Goal: Task Accomplishment & Management: Complete application form

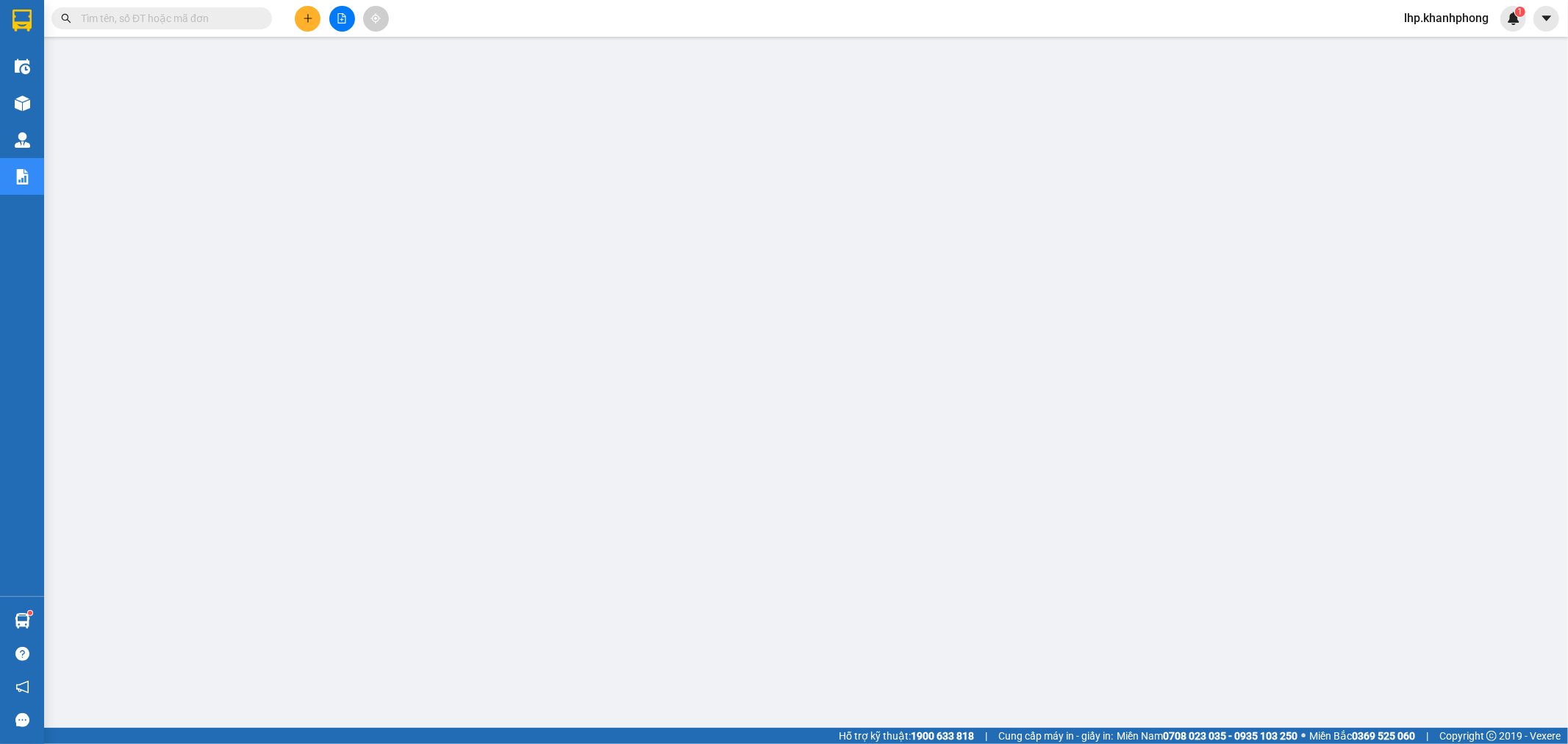
click at [303, 14] on icon "plus" at bounding box center [307, 19] width 11 height 11
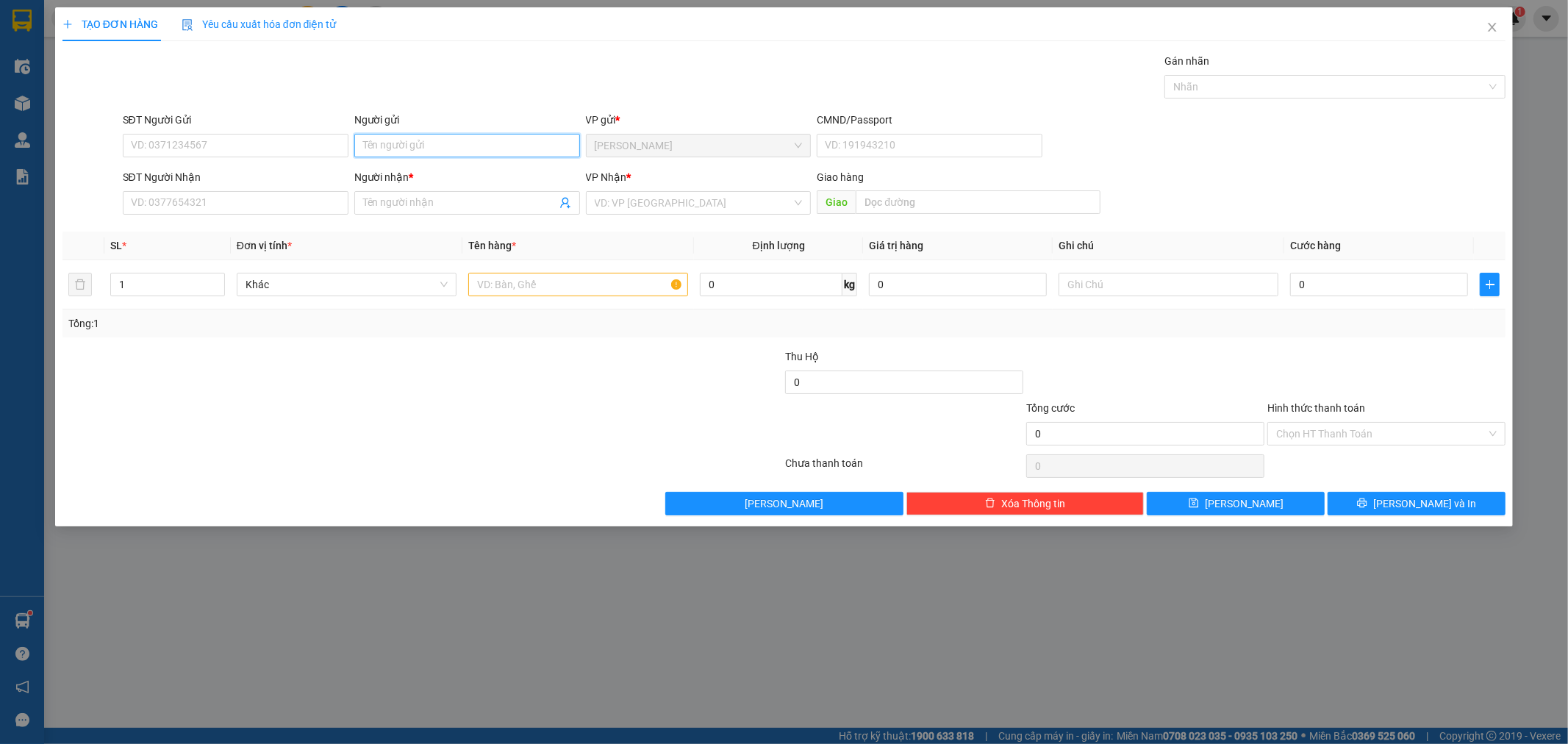
click at [464, 145] on input "Người gửi" at bounding box center [467, 146] width 226 height 23
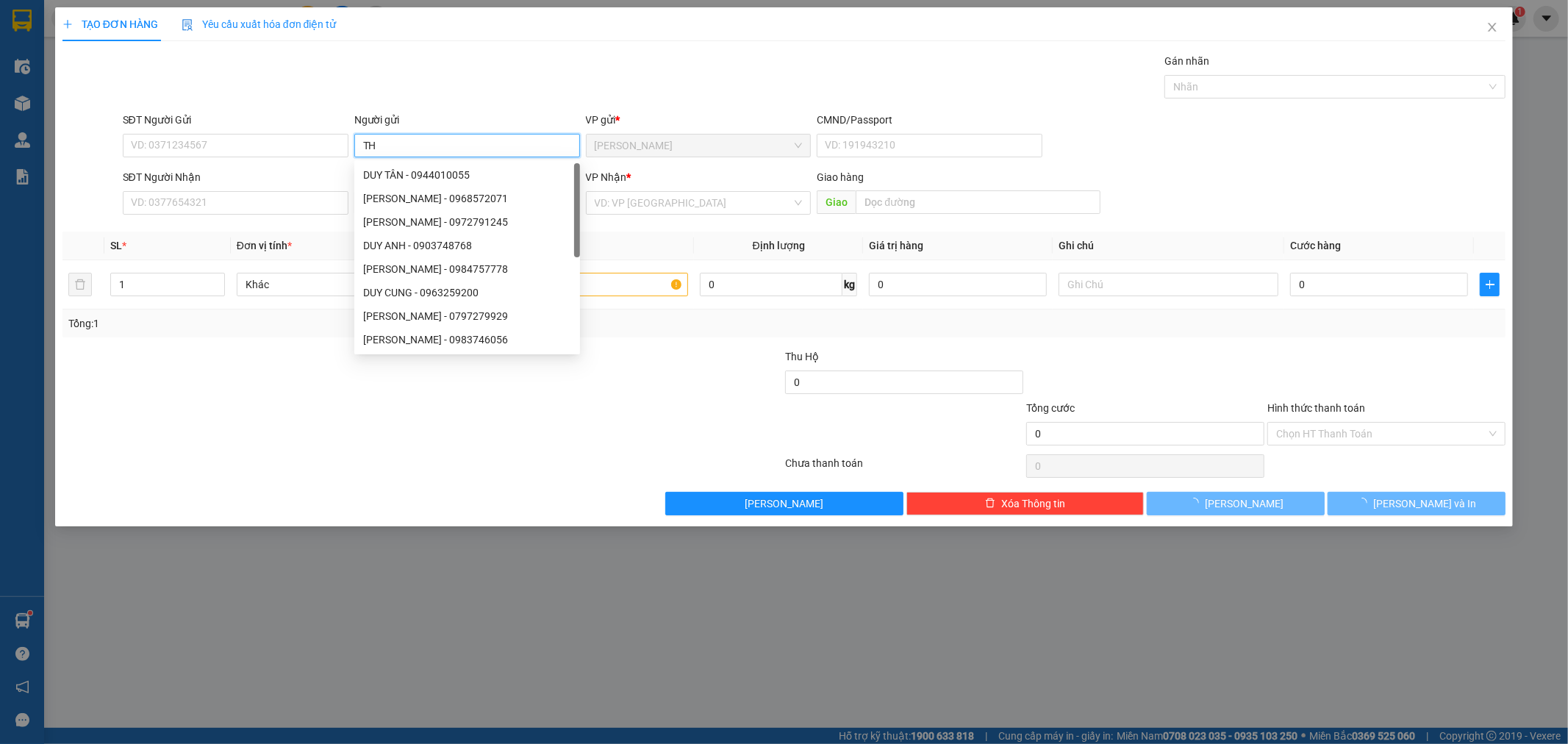
type input "T"
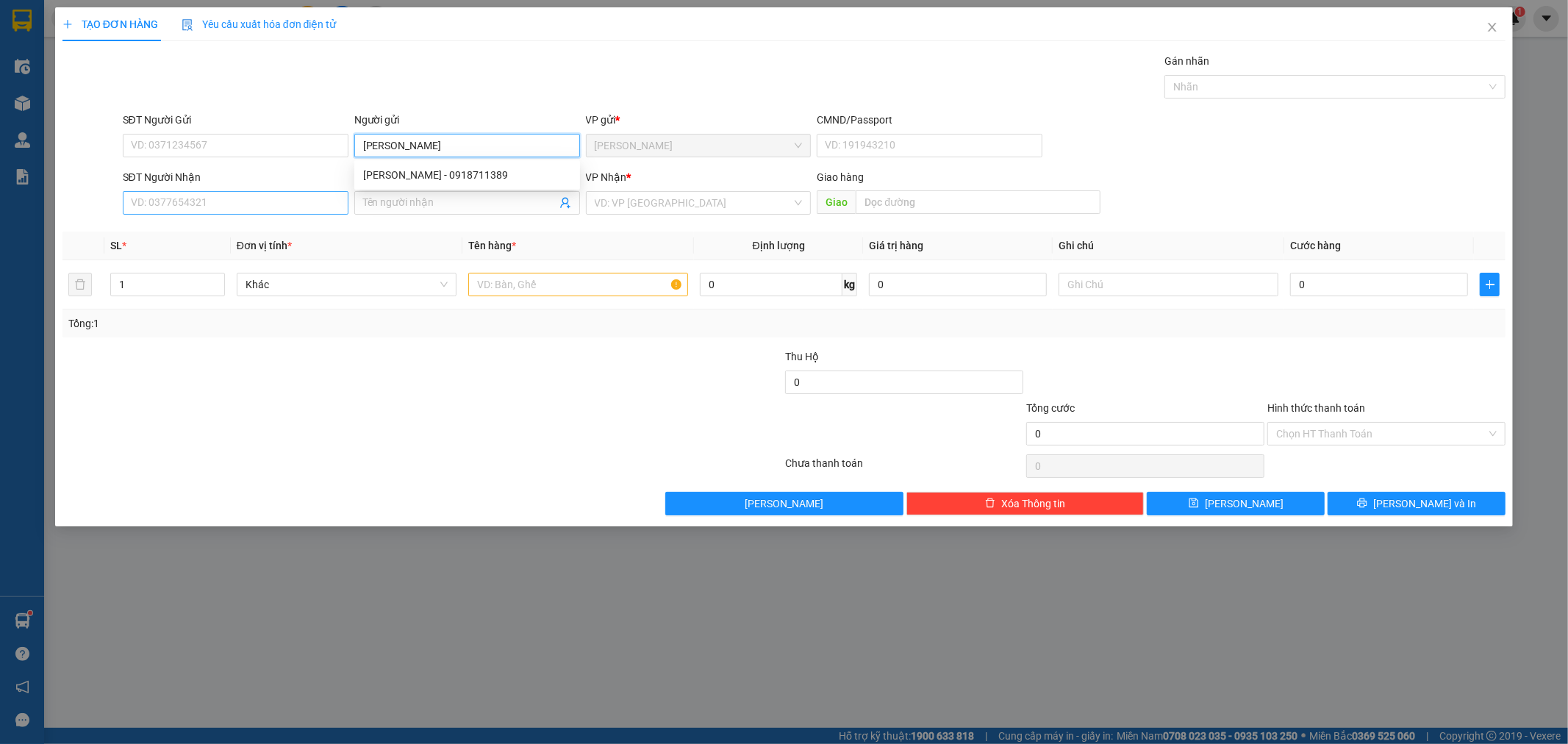
type input "[PERSON_NAME]"
click at [232, 201] on input "SĐT Người Nhận" at bounding box center [235, 203] width 226 height 23
type input "2107"
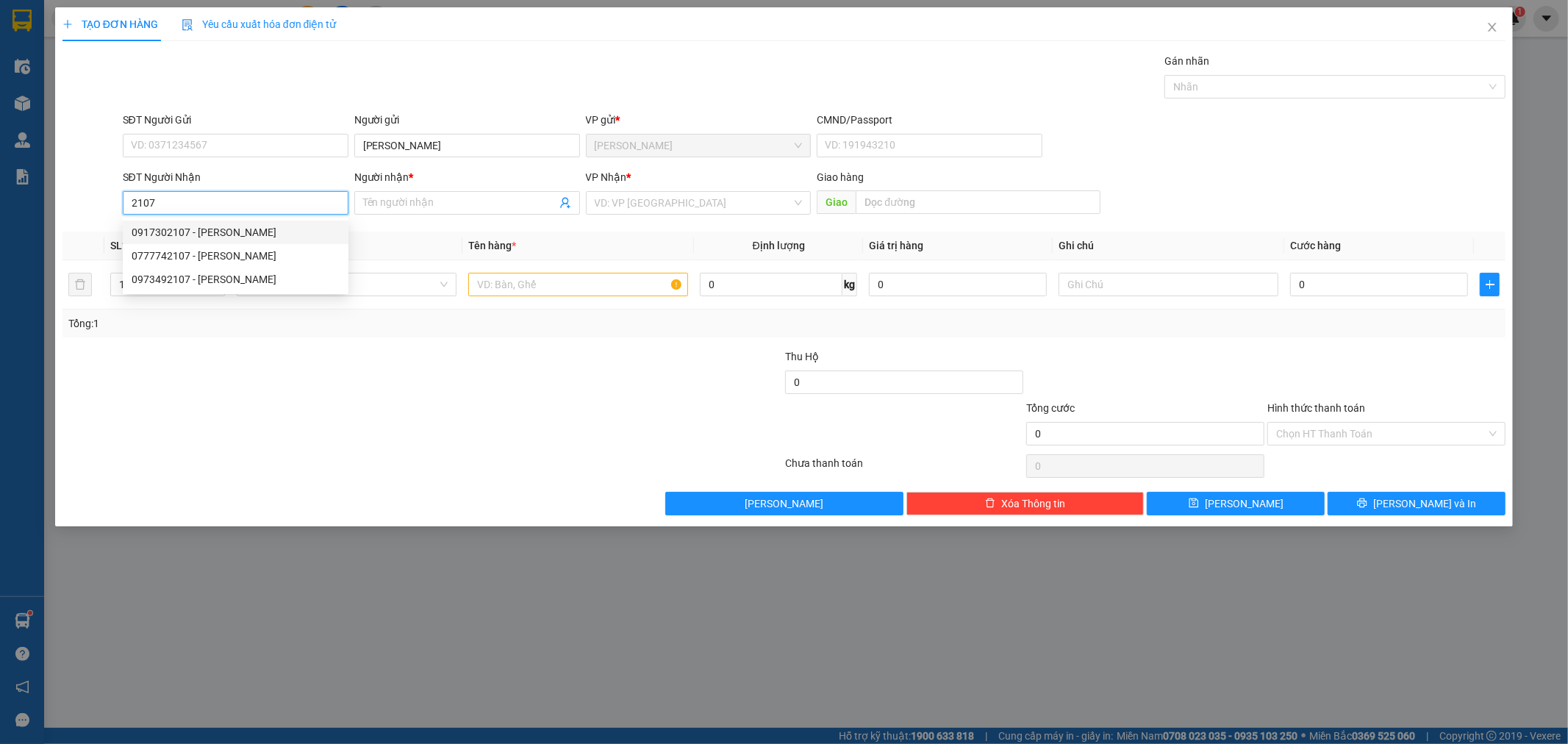
click at [190, 200] on input "2107" at bounding box center [235, 203] width 226 height 23
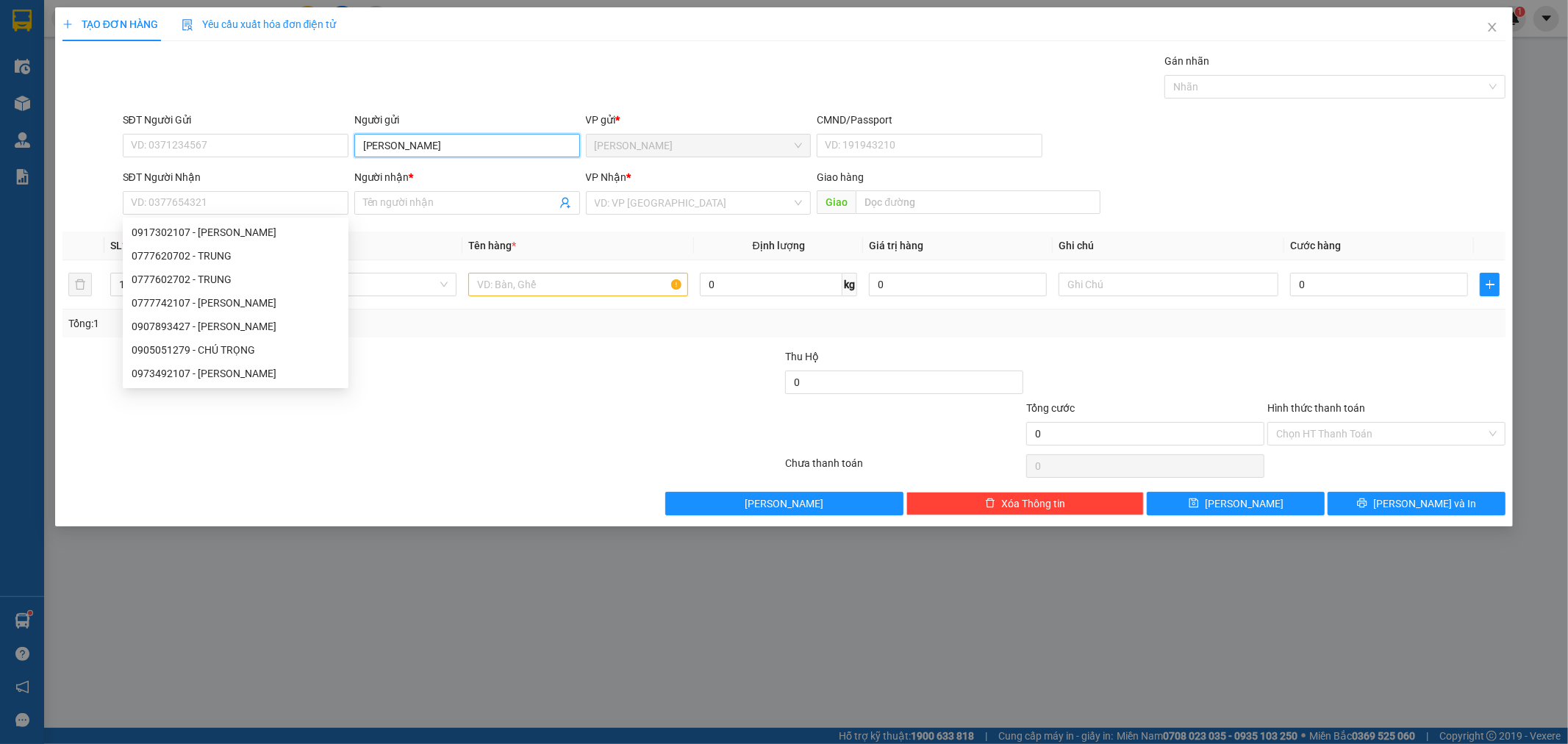
click at [475, 149] on input "[PERSON_NAME]" at bounding box center [467, 146] width 226 height 23
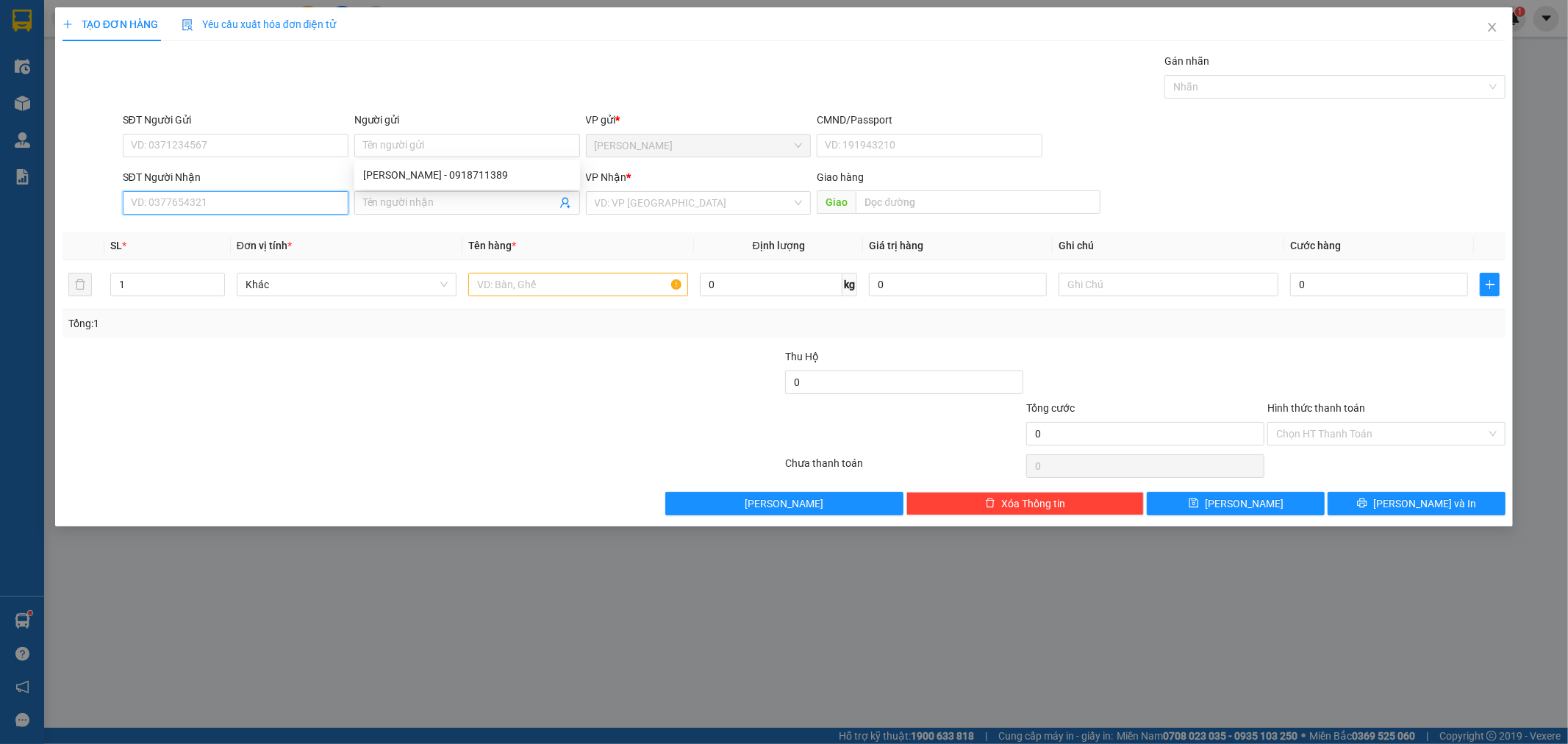
click at [278, 203] on input "SĐT Người Nhận" at bounding box center [235, 203] width 226 height 23
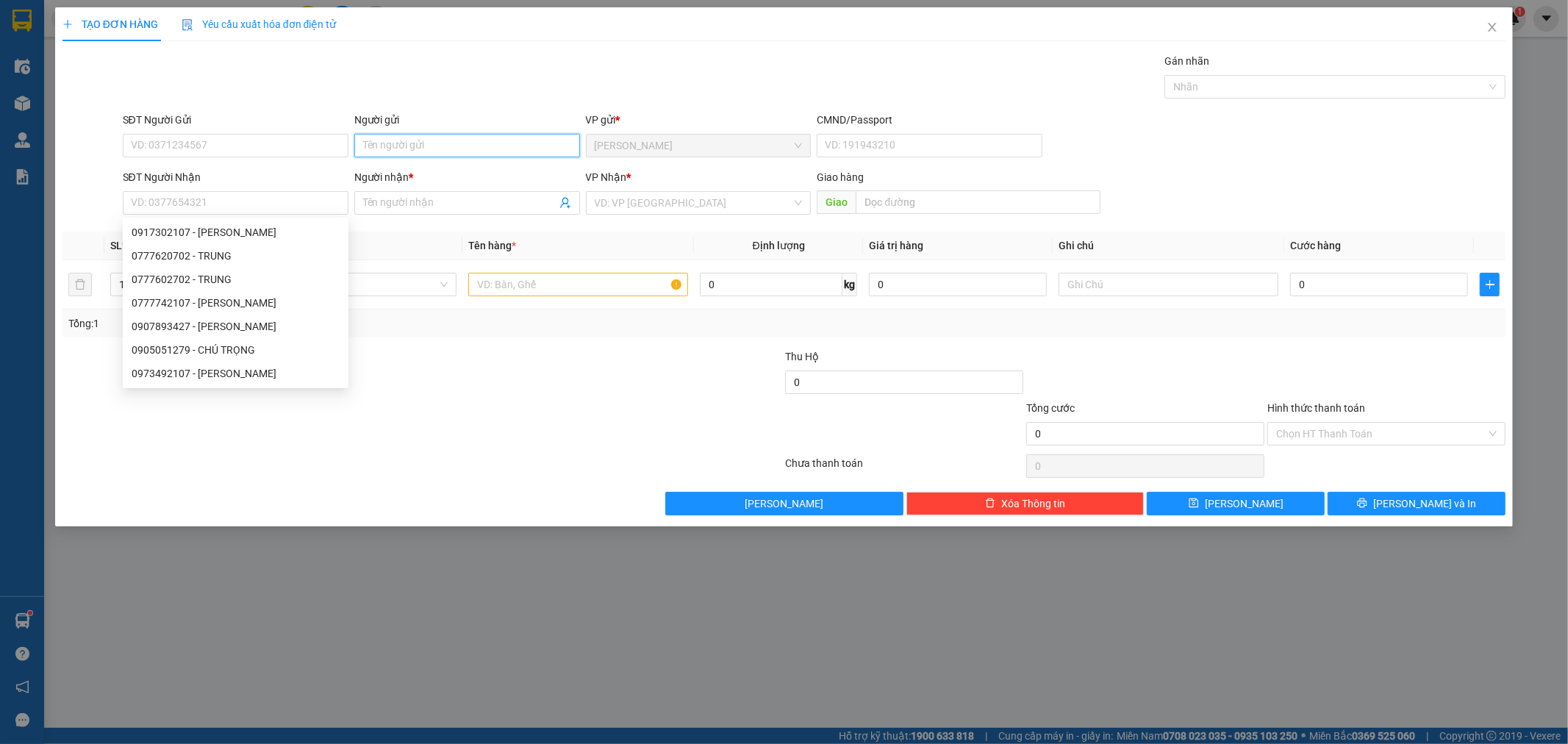
click at [438, 138] on input "Người gửi" at bounding box center [467, 146] width 226 height 23
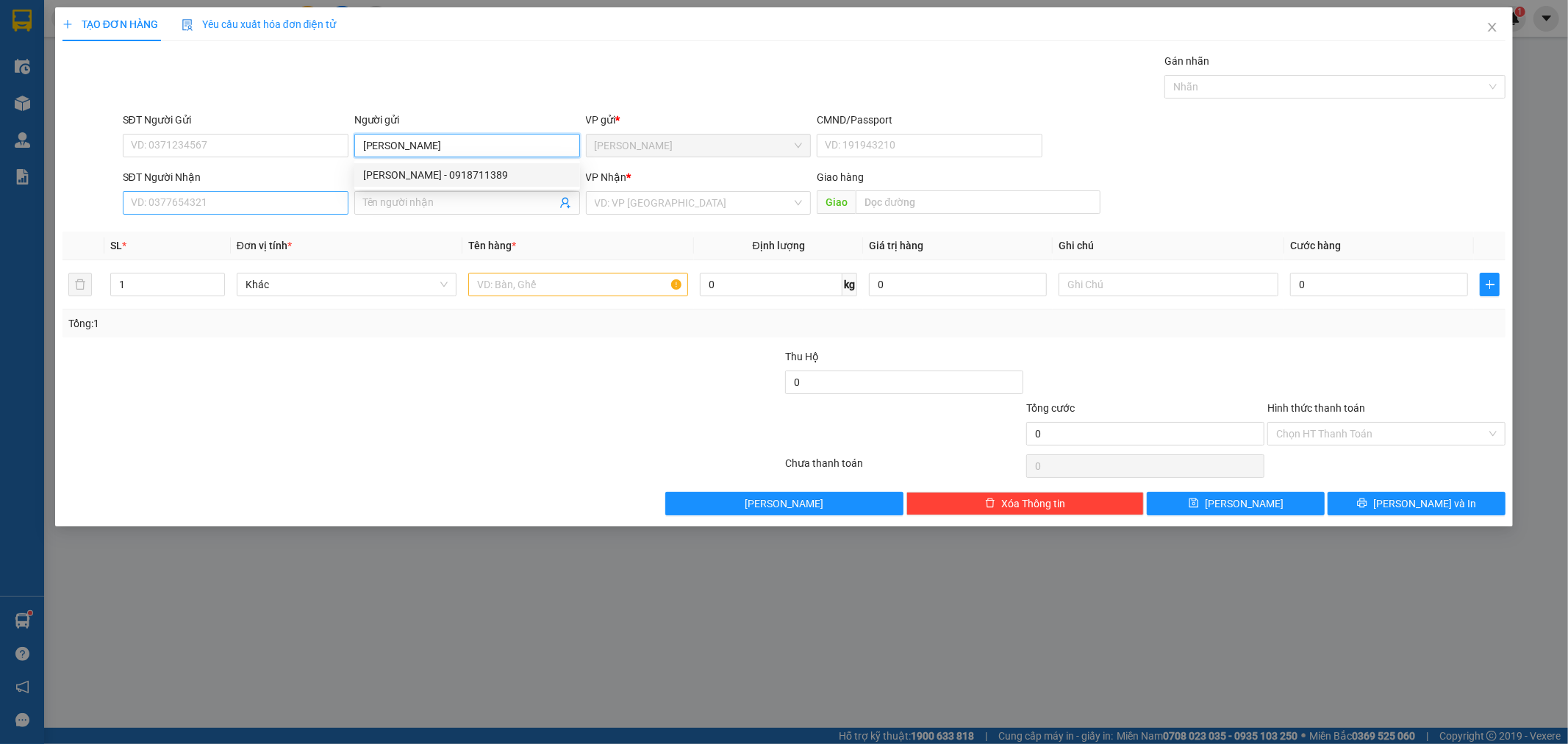
type input "[PERSON_NAME]"
click at [251, 201] on input "SĐT Người Nhận" at bounding box center [235, 203] width 226 height 23
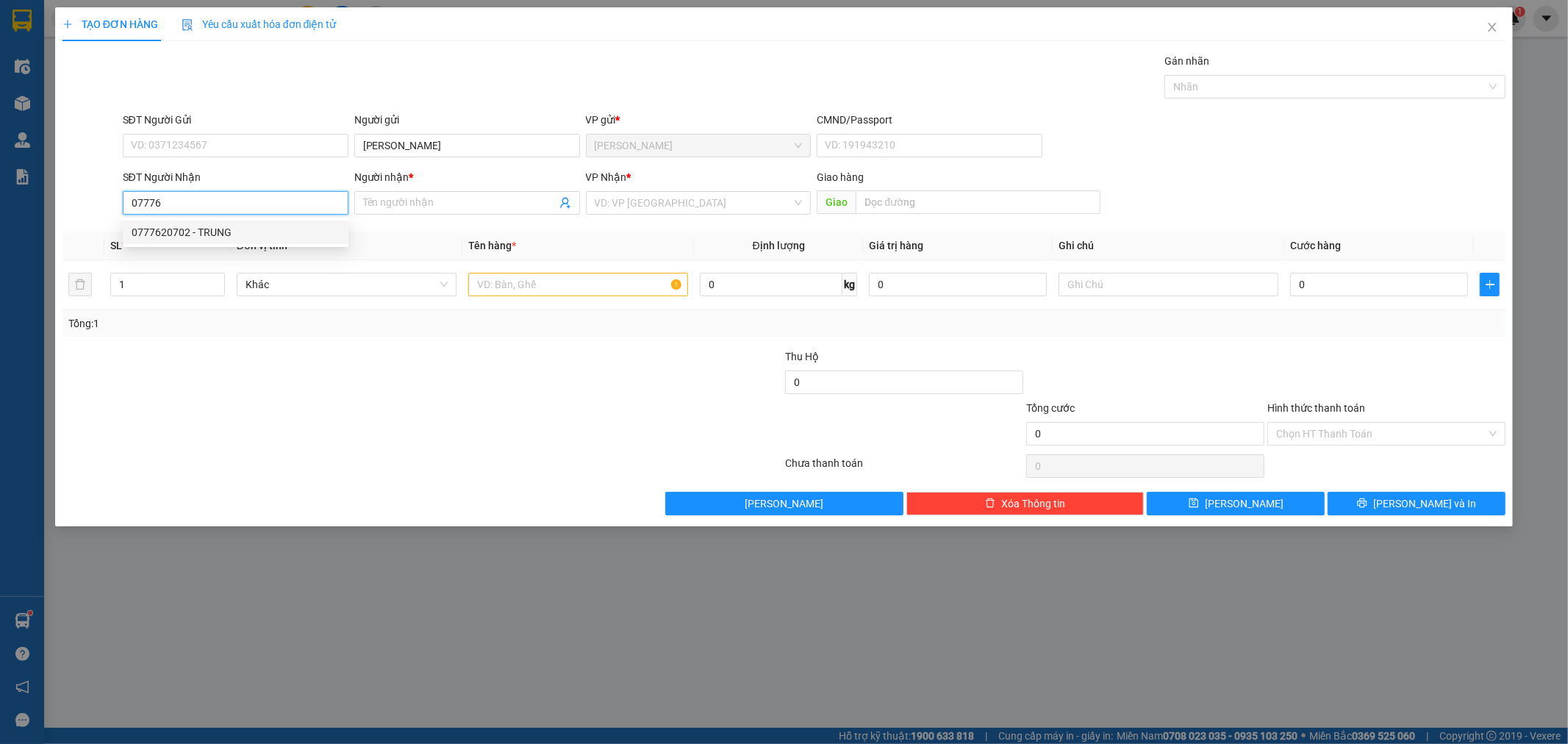
click at [187, 231] on div "0777620702 - TRUNG" at bounding box center [235, 232] width 208 height 17
type input "0777620702"
type input "TRUNG"
type input "0777620702"
click at [539, 285] on input "text" at bounding box center [578, 285] width 220 height 23
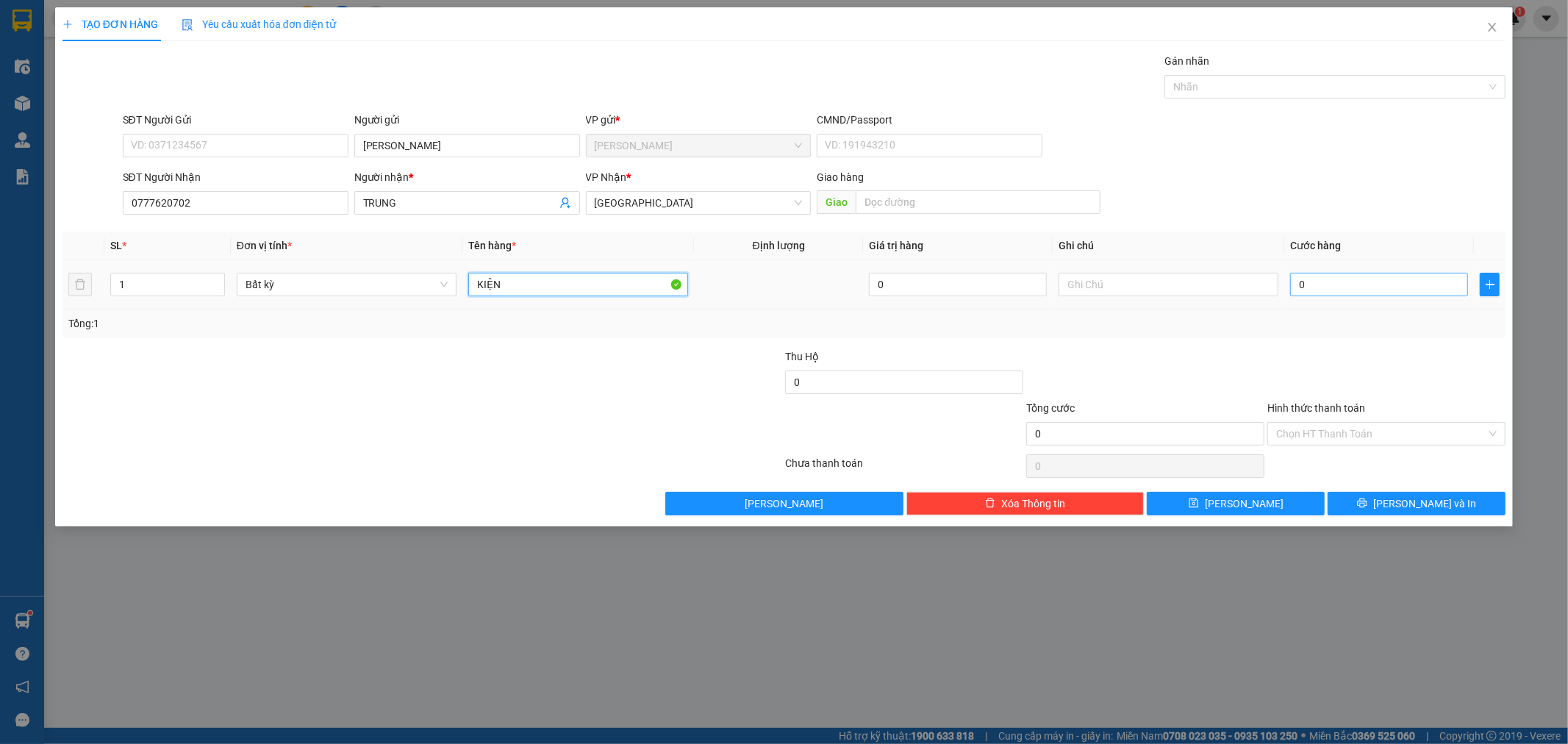
type input "KIỆN"
click at [1388, 277] on input "0" at bounding box center [1379, 285] width 178 height 23
type input "4"
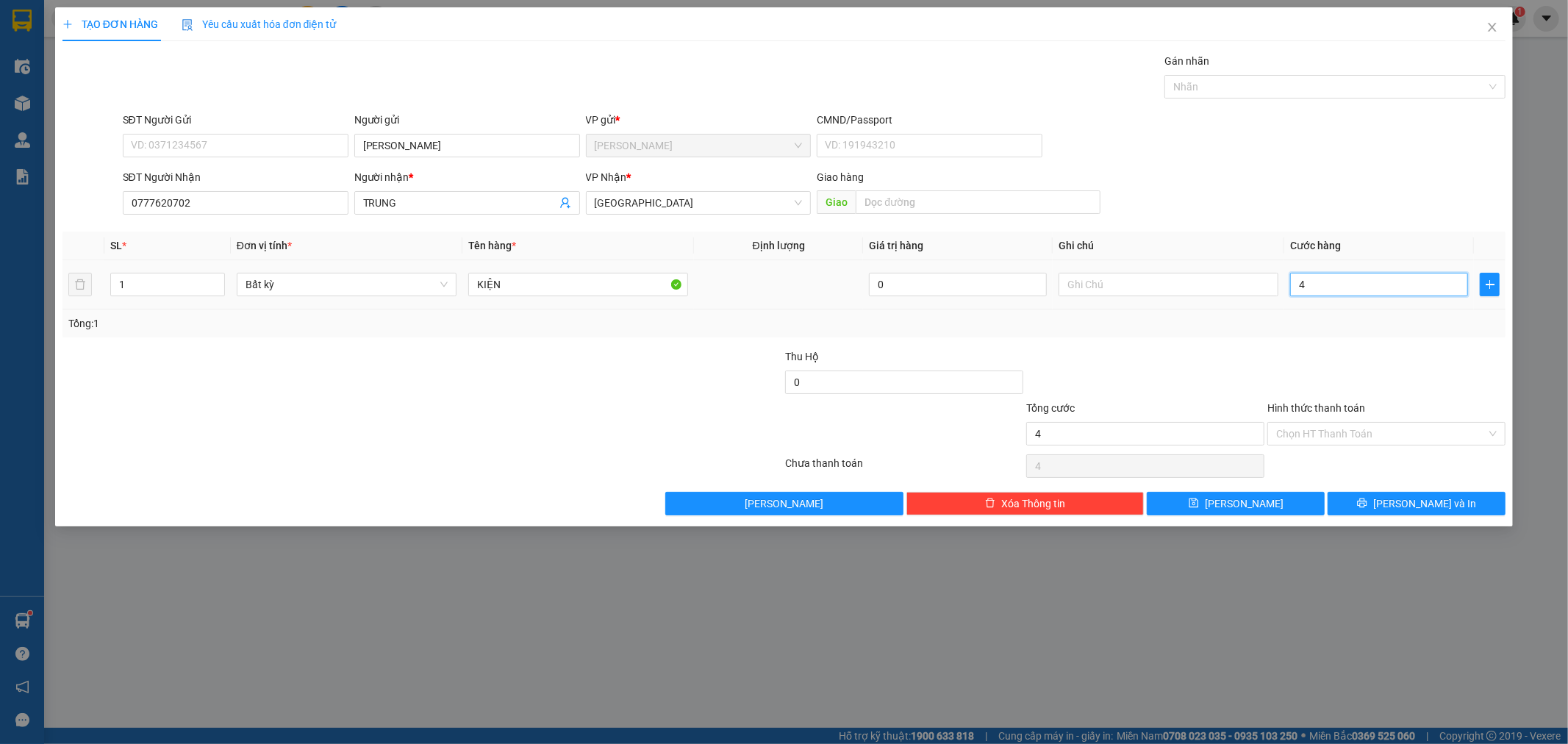
type input "40"
type input "40.000"
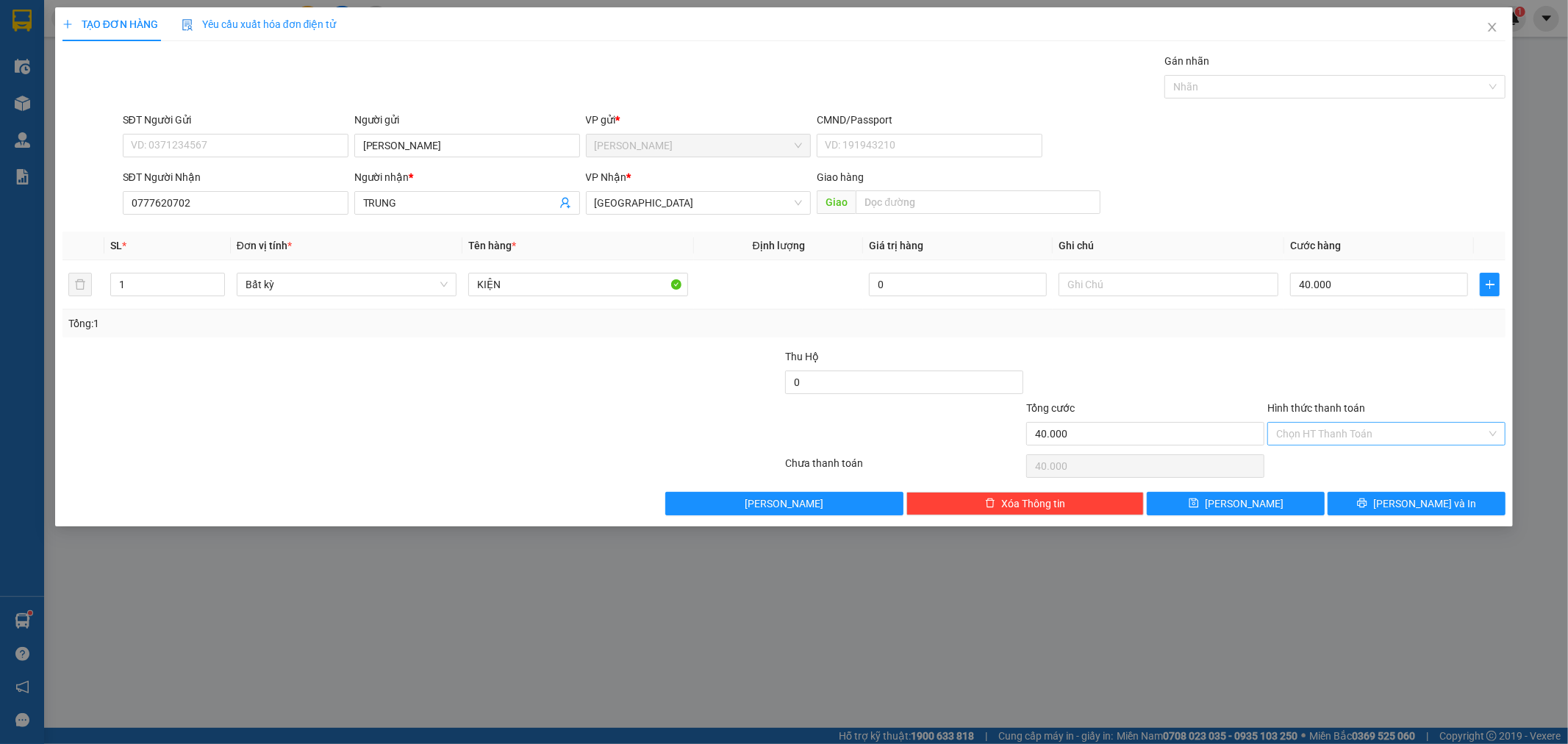
click at [1349, 435] on input "Hình thức thanh toán" at bounding box center [1381, 434] width 210 height 23
click at [1351, 453] on div "Tại văn phòng" at bounding box center [1387, 463] width 238 height 23
type input "0"
click at [1401, 501] on button "[PERSON_NAME] và In" at bounding box center [1417, 504] width 178 height 23
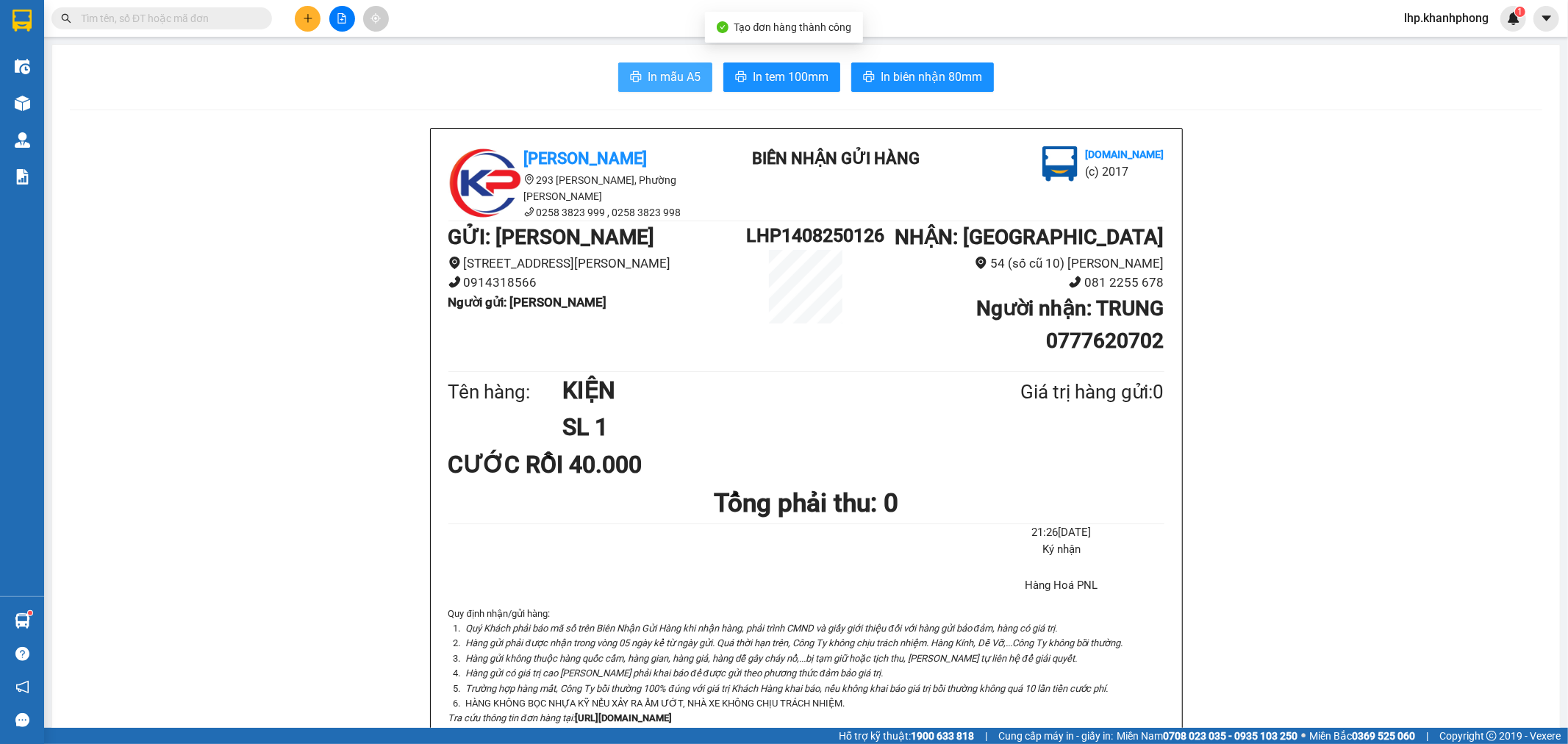
click at [648, 79] on span "In mẫu A5" at bounding box center [674, 76] width 53 height 19
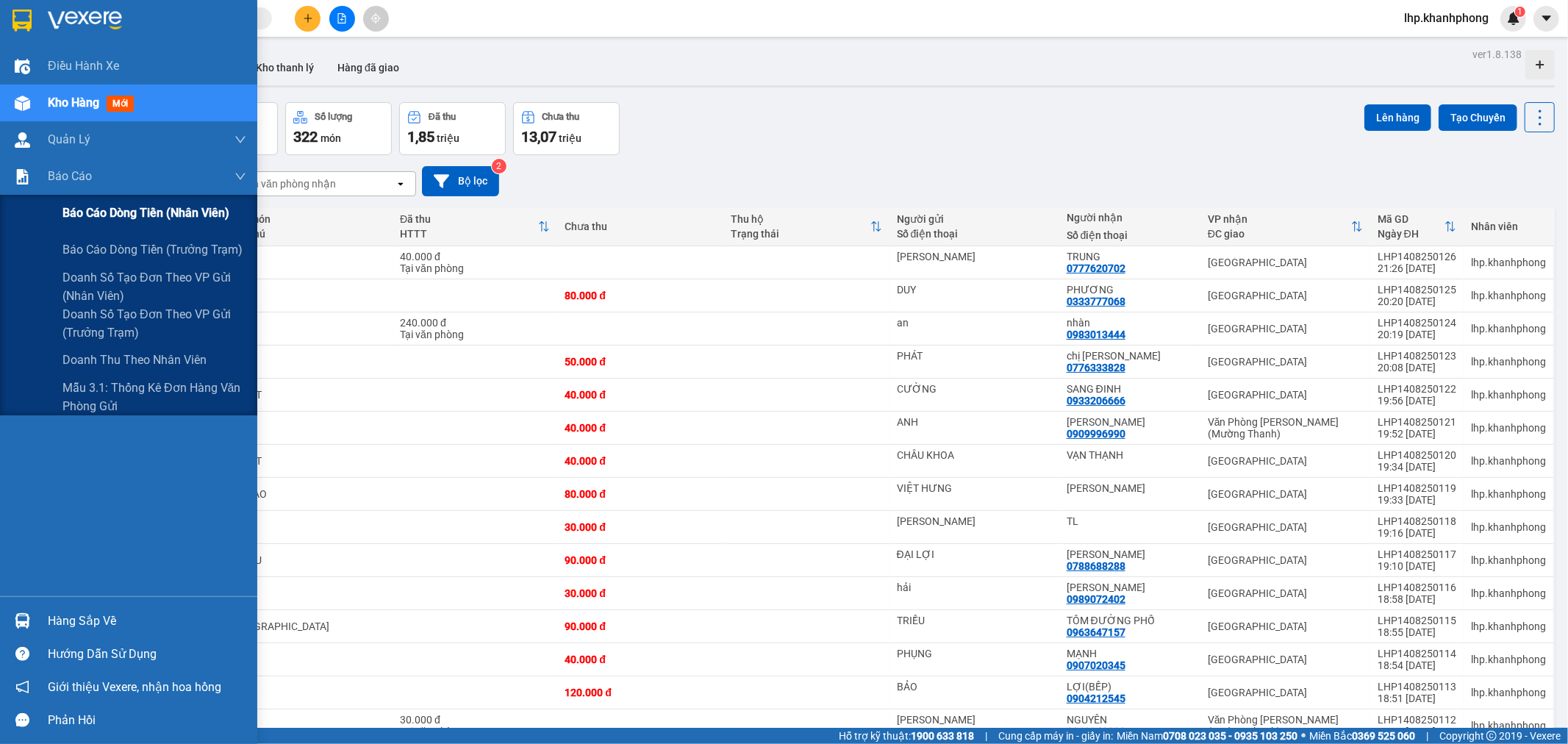
click at [117, 229] on div "Báo cáo dòng tiền (nhân viên)" at bounding box center [155, 213] width 184 height 37
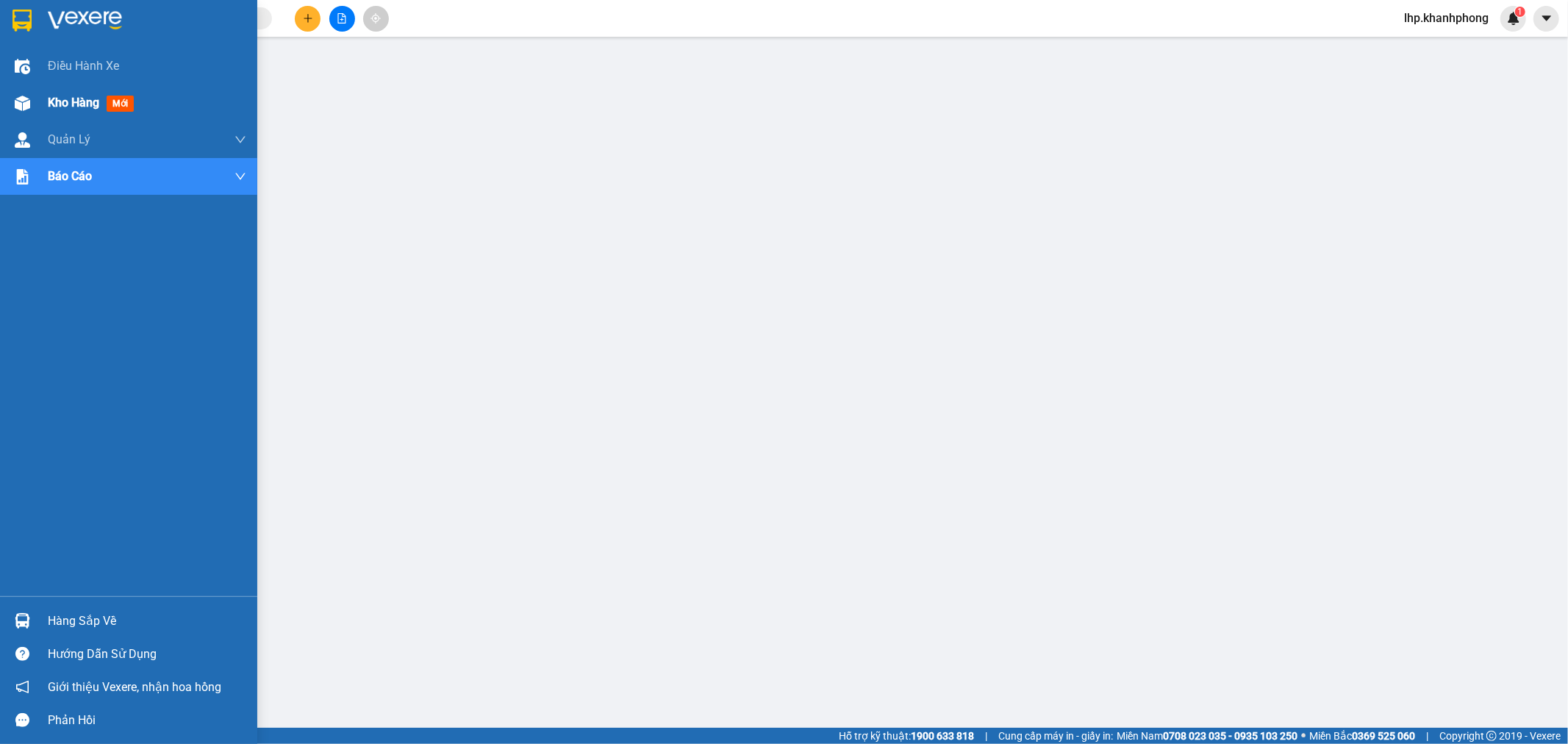
click at [98, 113] on div "Kho hàng mới" at bounding box center [147, 103] width 199 height 37
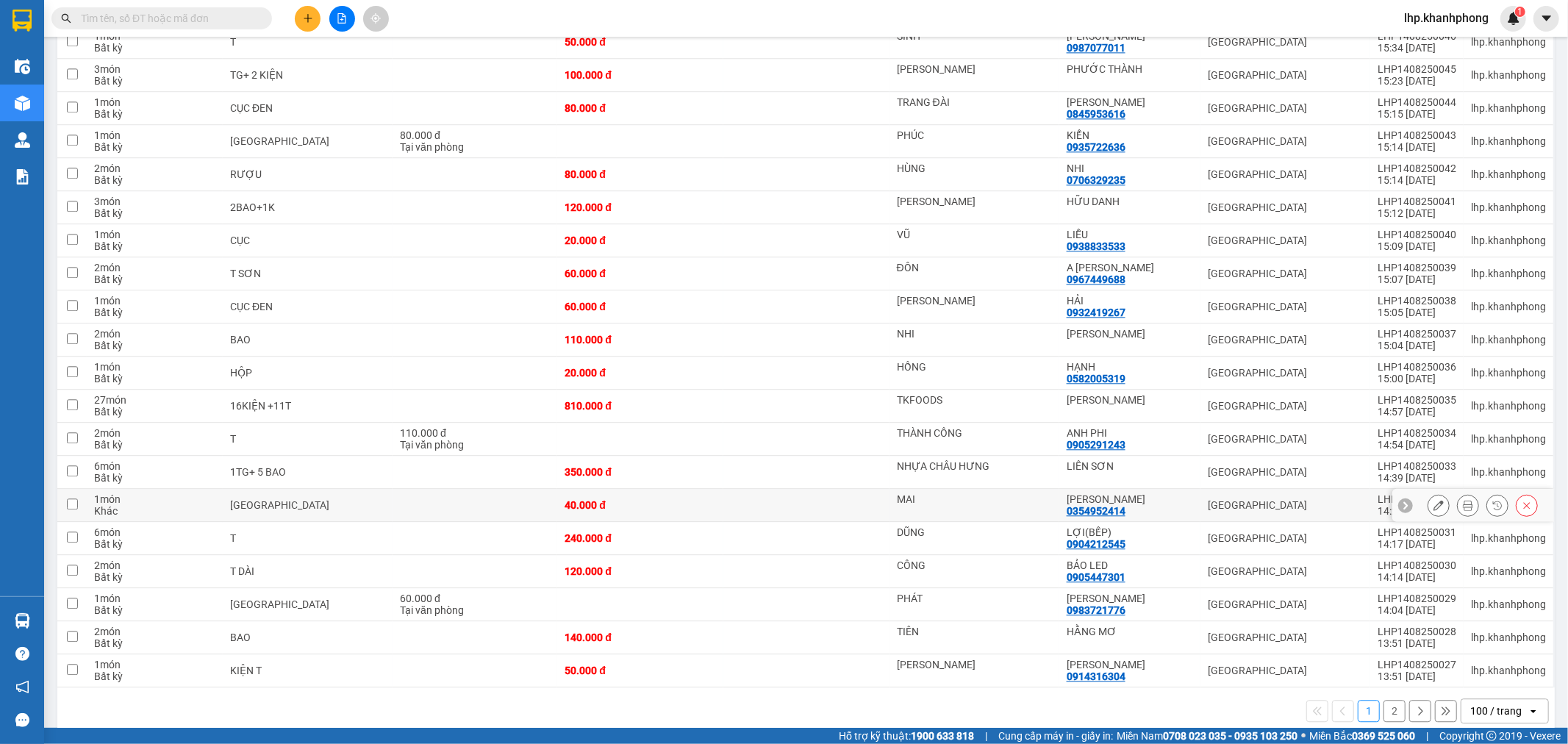
scroll to position [2907, 0]
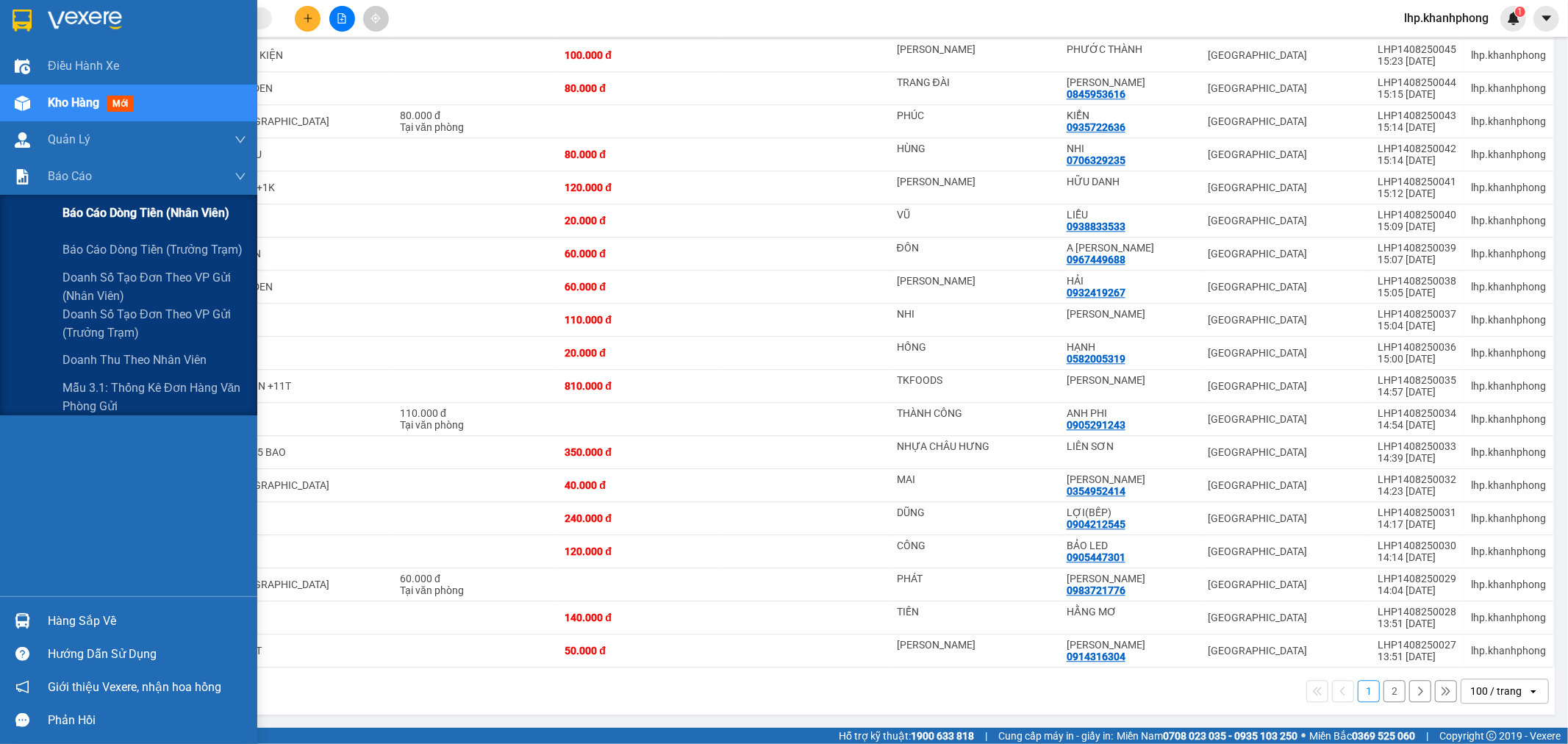
click at [84, 210] on span "Báo cáo dòng tiền (nhân viên)" at bounding box center [146, 212] width 167 height 19
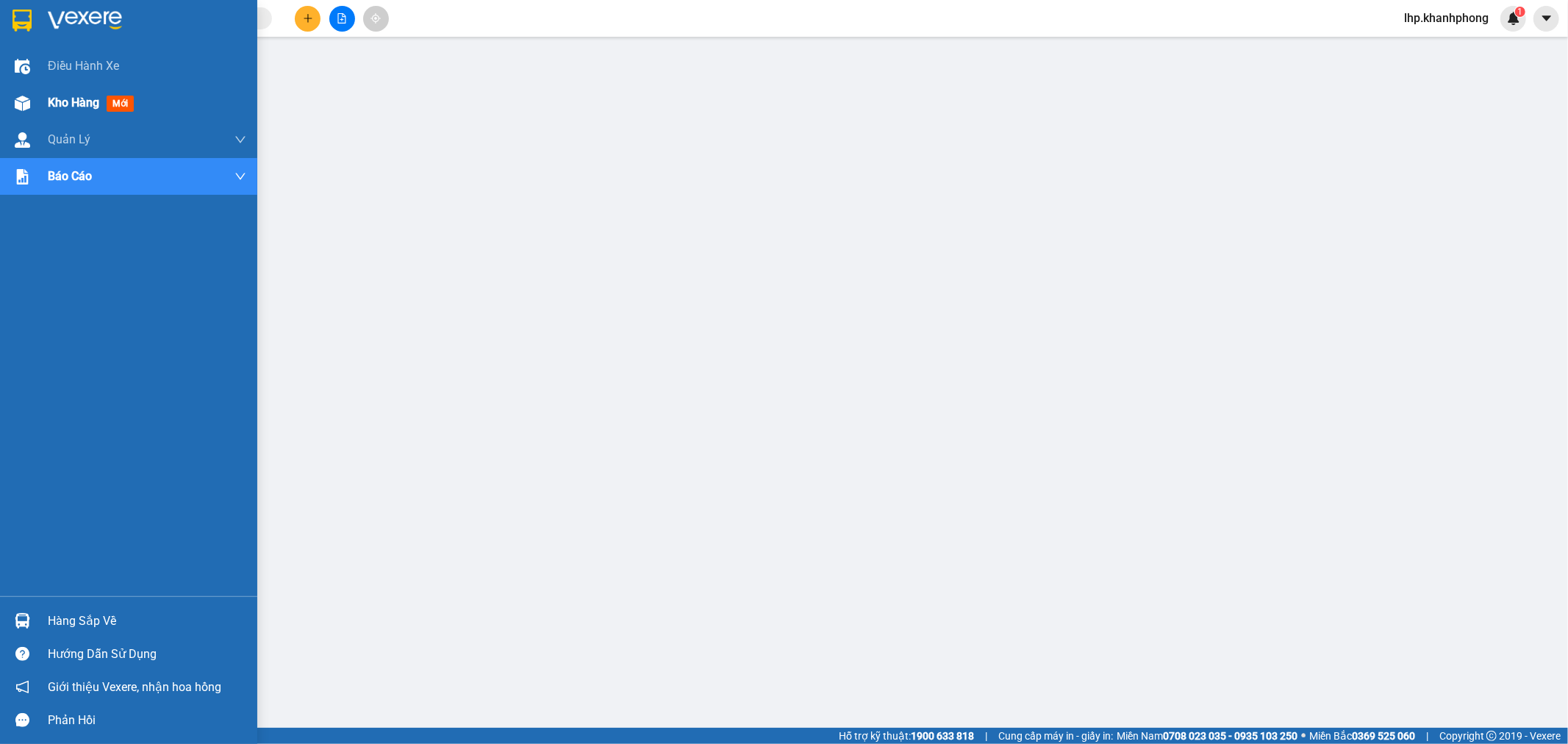
click at [38, 111] on div "Kho hàng mới" at bounding box center [128, 103] width 257 height 37
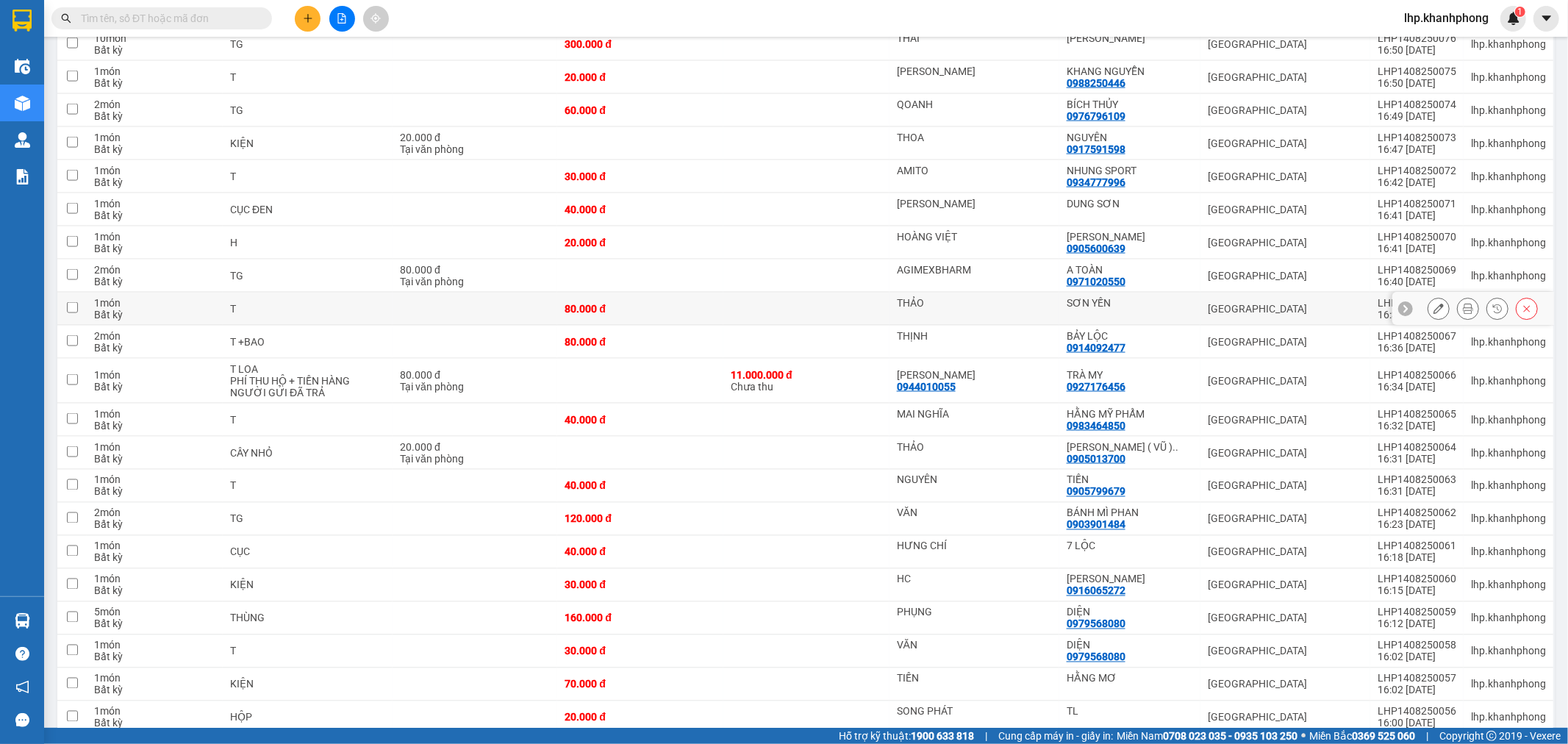
scroll to position [1845, 0]
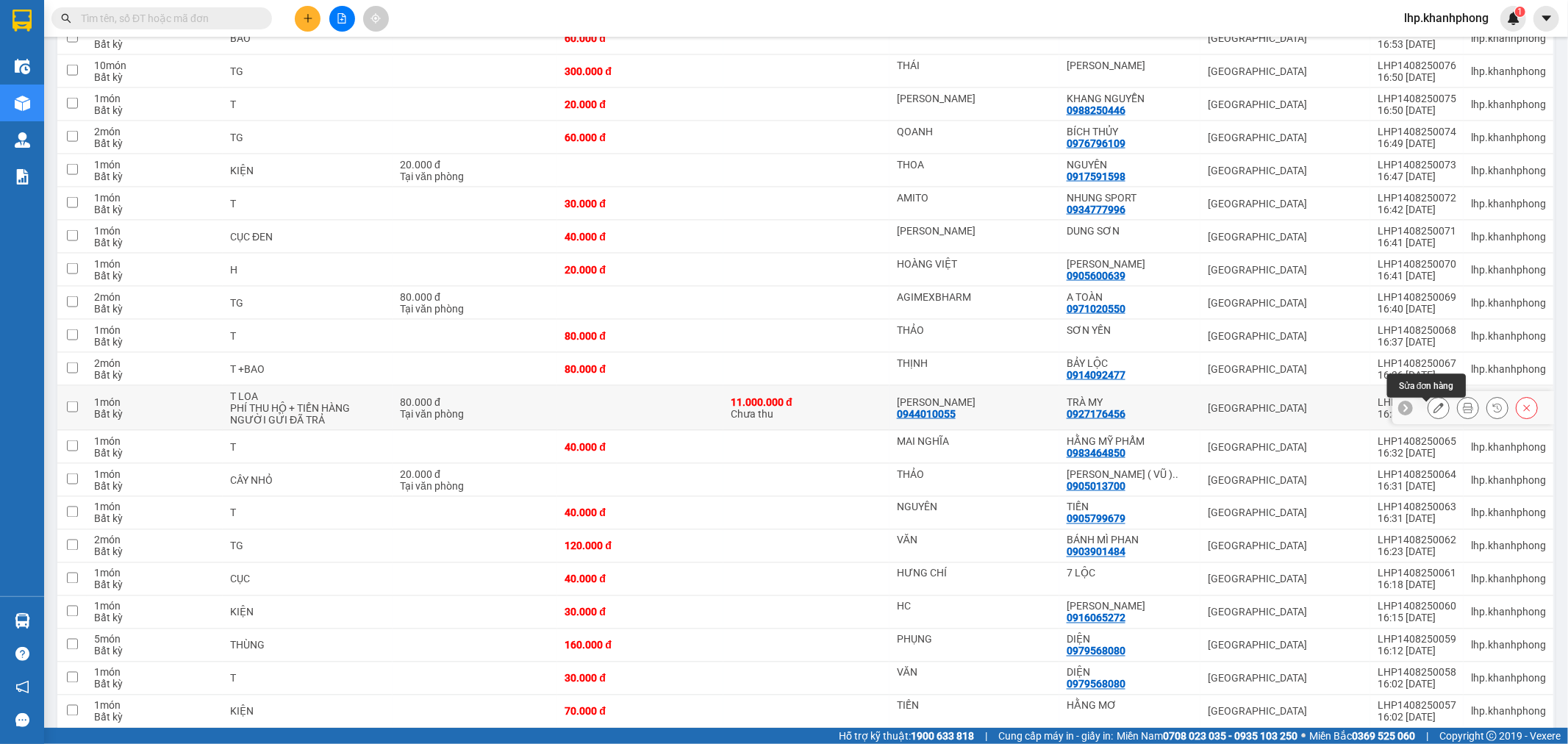
click at [1434, 410] on icon at bounding box center [1439, 408] width 11 height 11
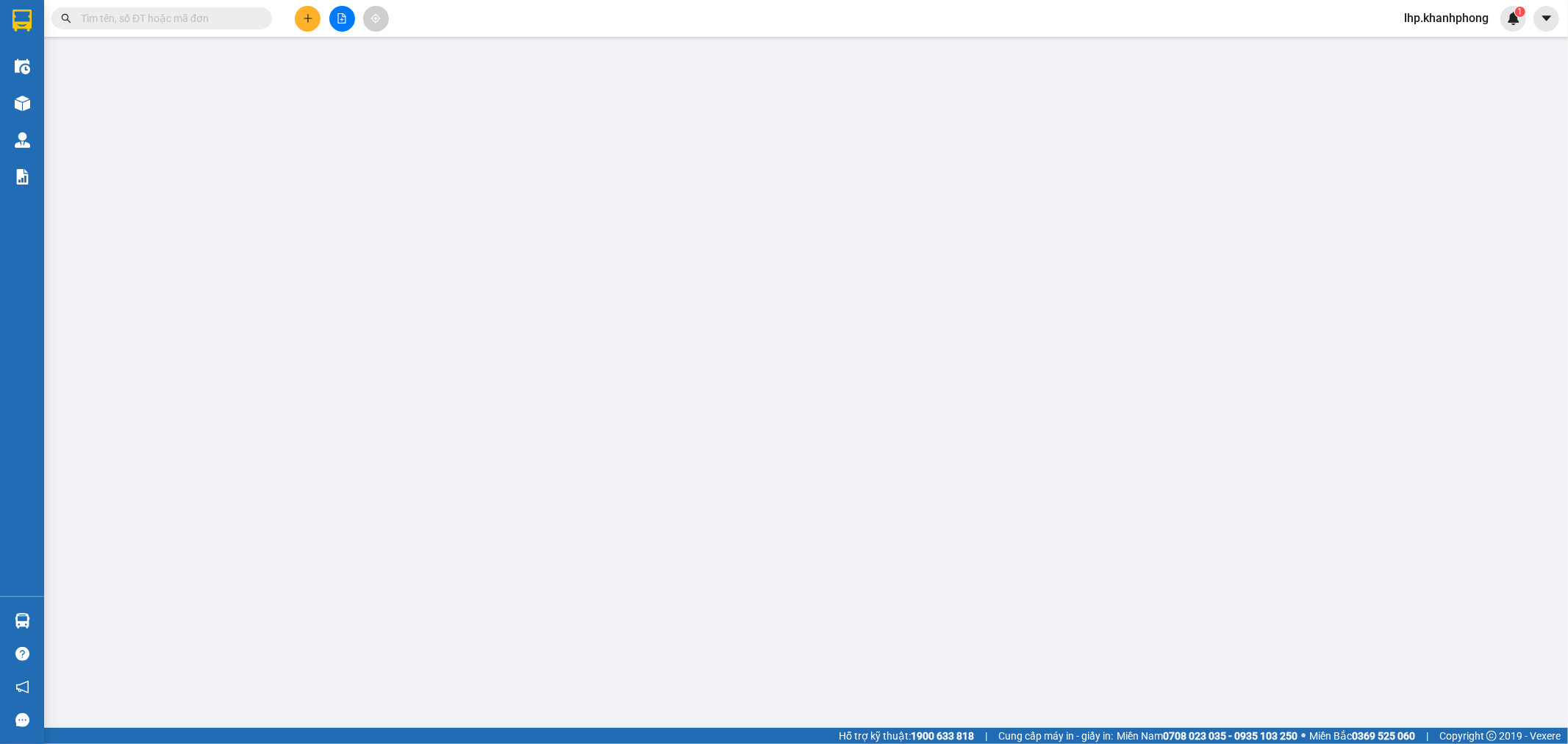
type input "0944010055"
type input "[PERSON_NAME]"
type input "0927176456"
type input "TRÀ MY"
type input "80.000"
